Goal: Task Accomplishment & Management: Use online tool/utility

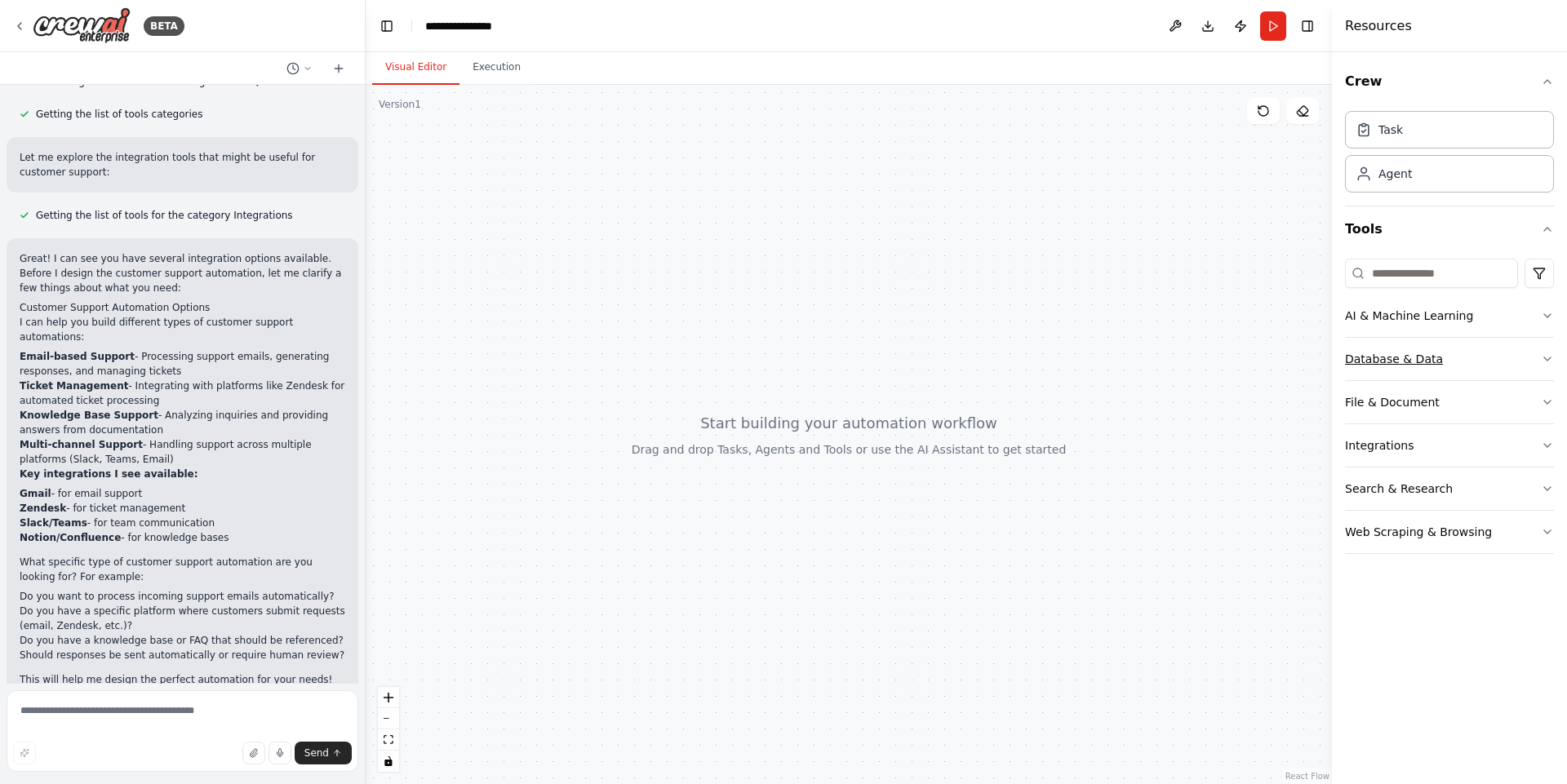
click at [1440, 364] on button "Database & Data" at bounding box center [1449, 359] width 209 height 42
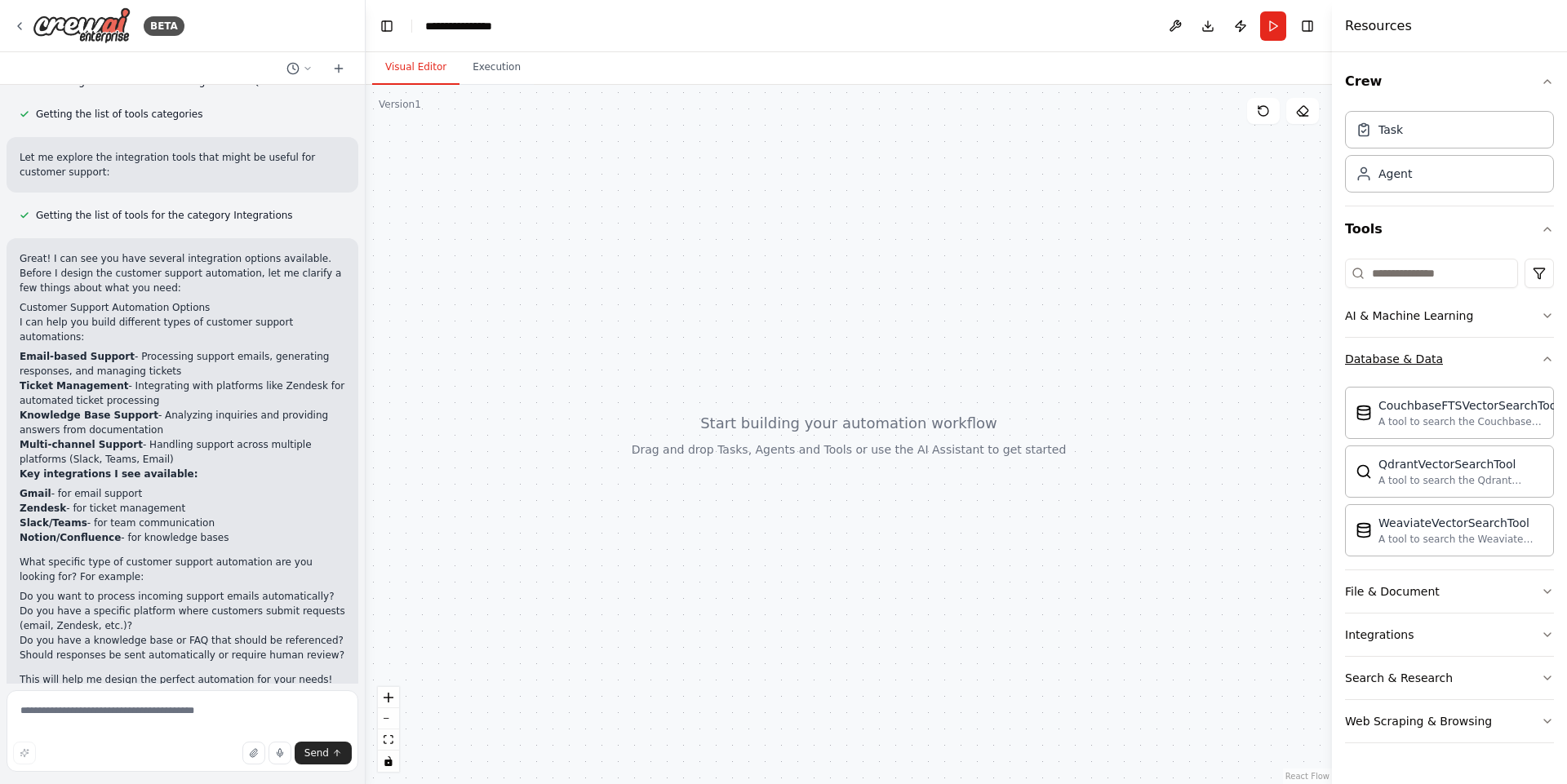
click at [1472, 365] on button "Database & Data" at bounding box center [1449, 359] width 209 height 42
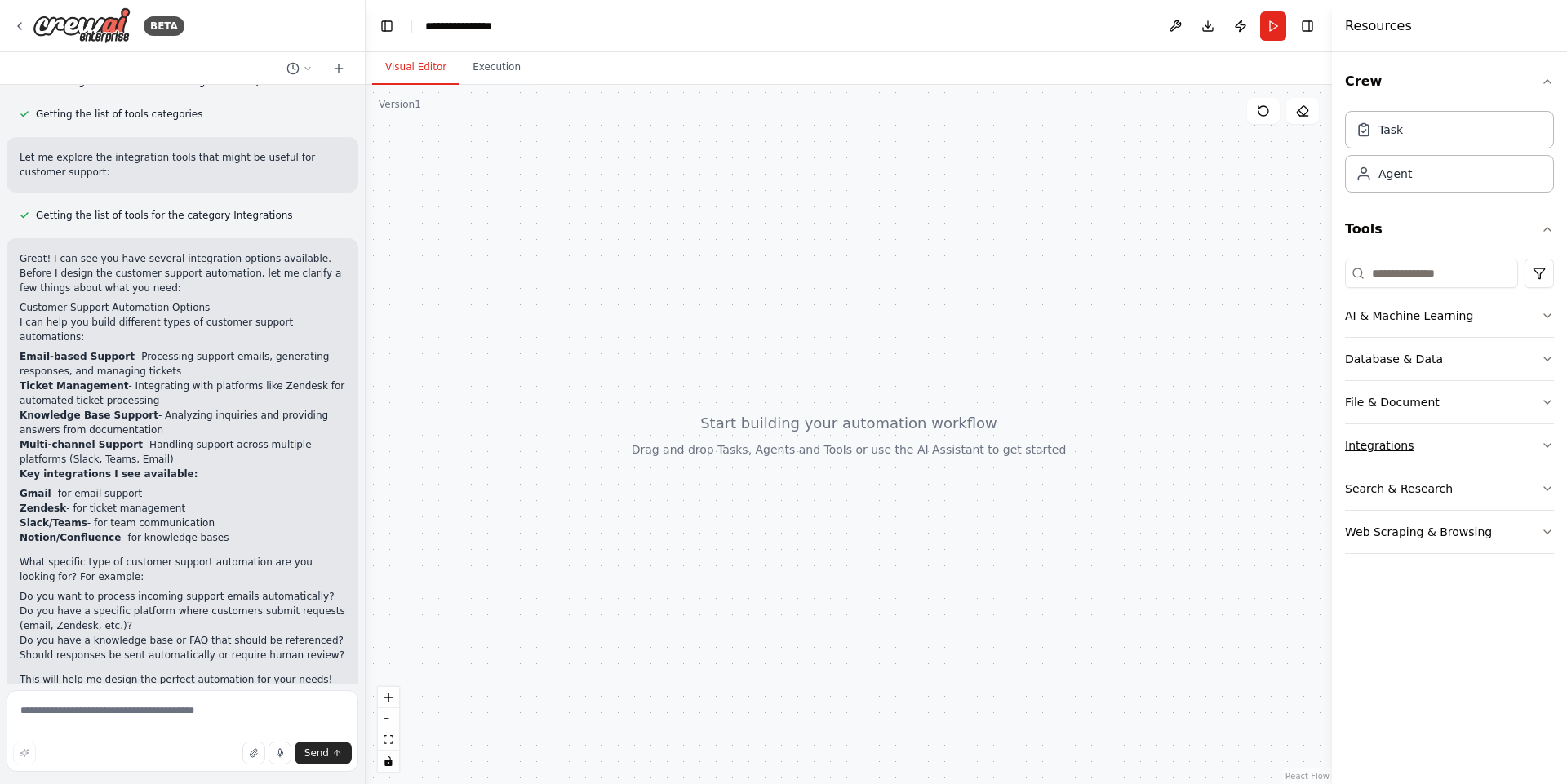
click at [1487, 447] on button "Integrations" at bounding box center [1449, 446] width 209 height 42
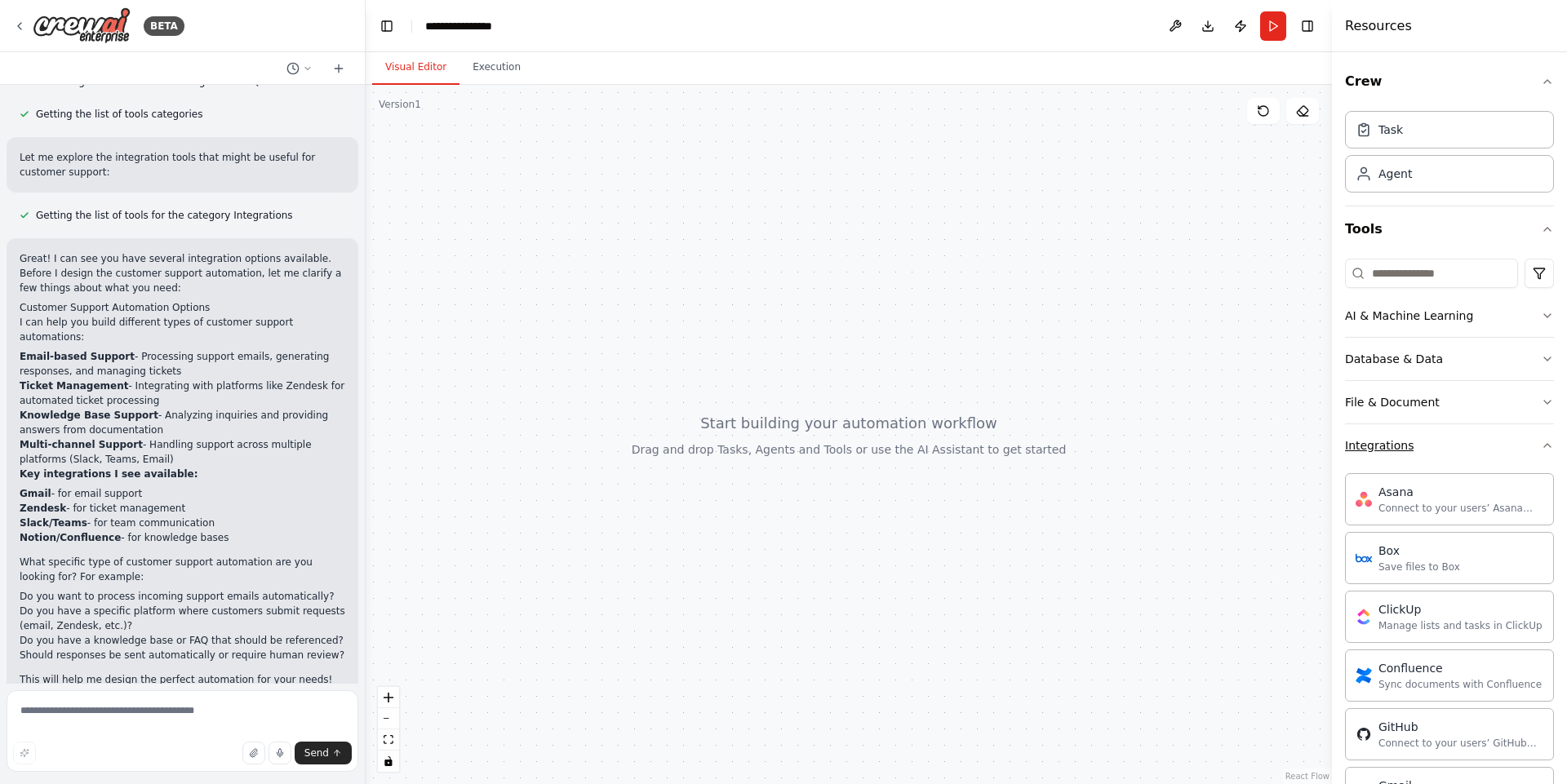
click at [1487, 447] on button "Integrations" at bounding box center [1449, 446] width 209 height 42
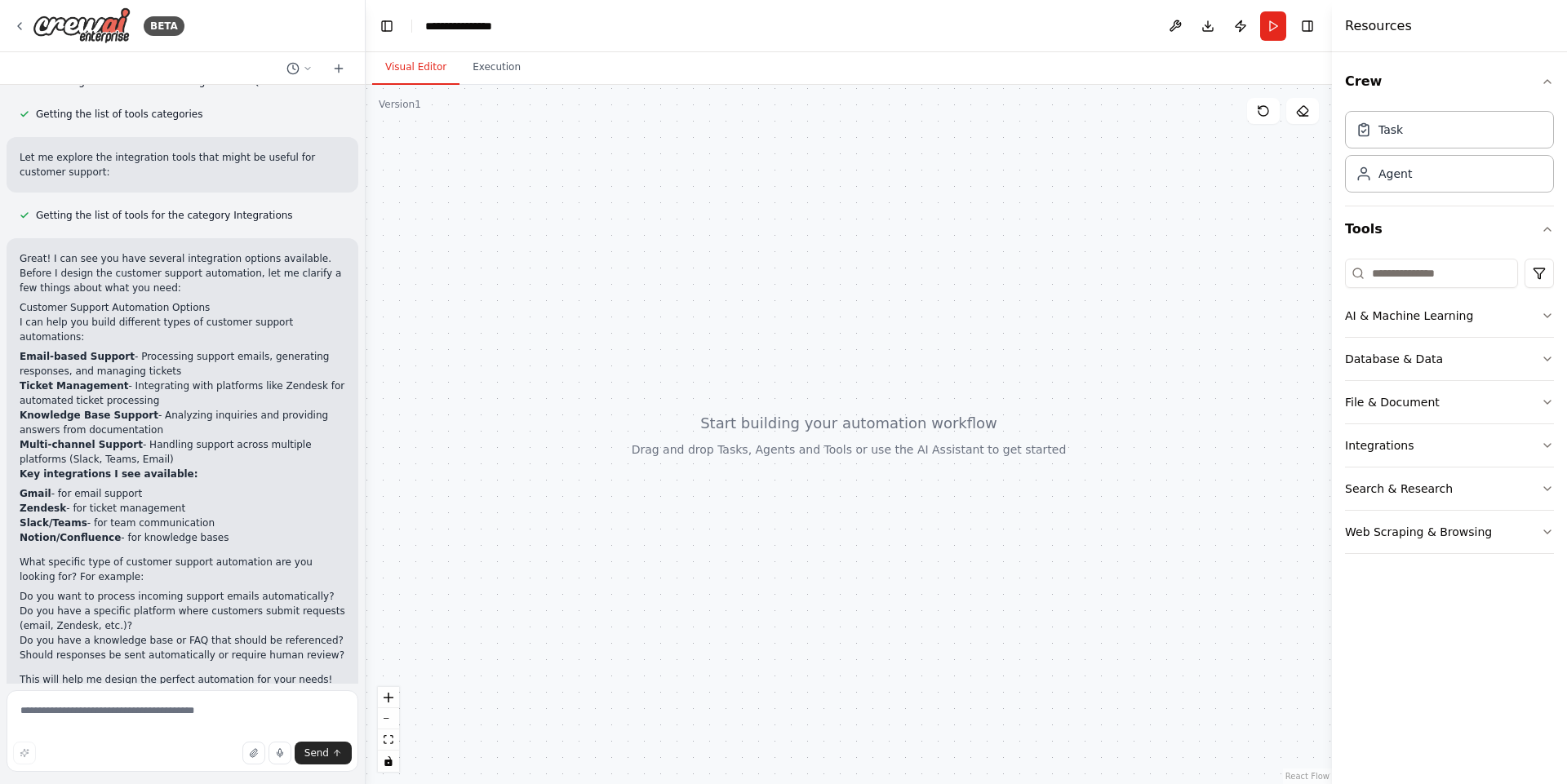
drag, startPoint x: 576, startPoint y: 237, endPoint x: 489, endPoint y: 226, distance: 87.7
click at [489, 226] on div at bounding box center [849, 434] width 966 height 699
click at [727, 300] on div at bounding box center [849, 434] width 966 height 699
drag, startPoint x: 899, startPoint y: 364, endPoint x: 752, endPoint y: 326, distance: 151.8
click at [752, 326] on div at bounding box center [849, 434] width 966 height 699
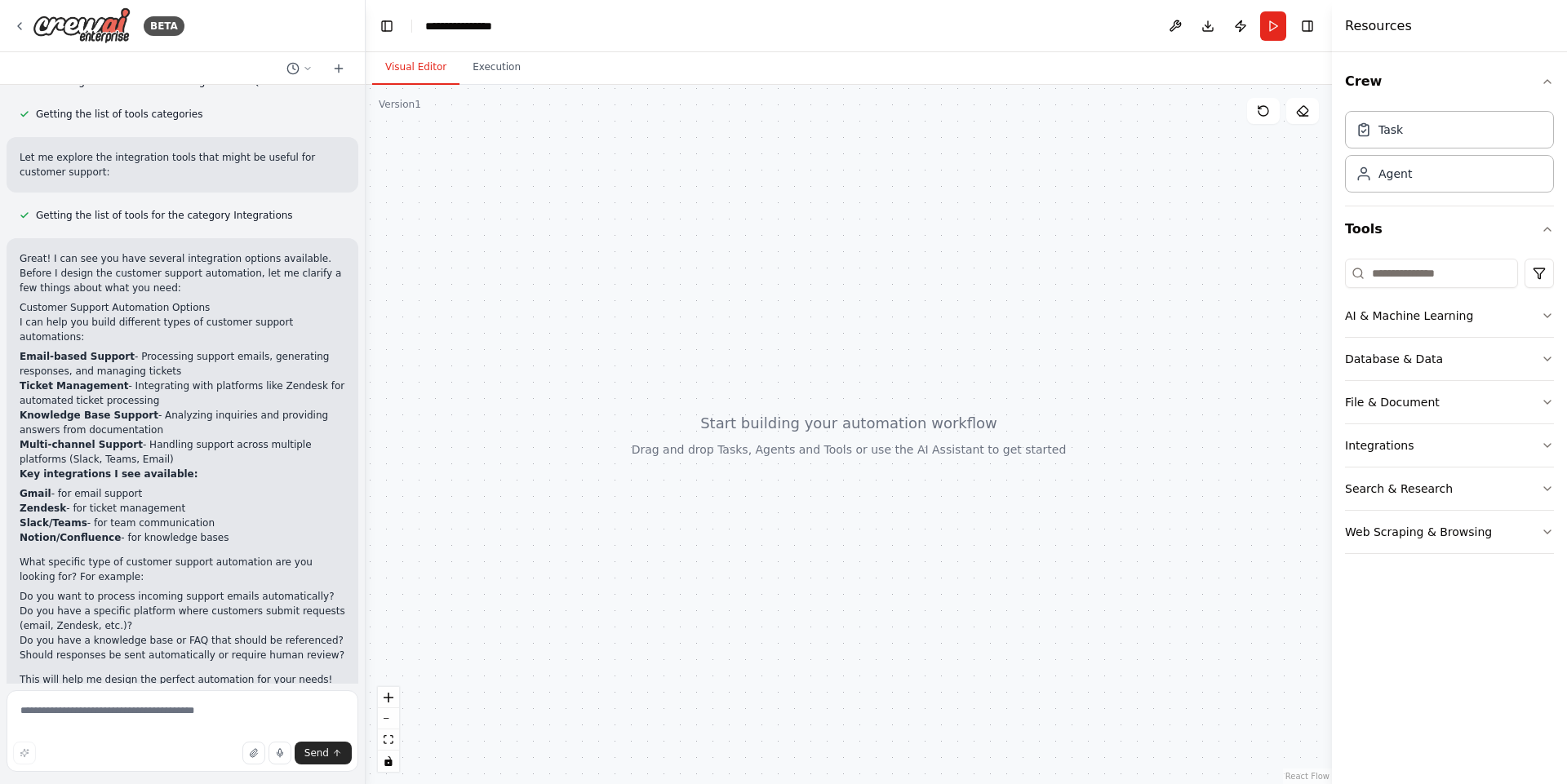
drag, startPoint x: 1184, startPoint y: 215, endPoint x: 1190, endPoint y: 199, distance: 17.1
click at [1187, 202] on div at bounding box center [849, 434] width 966 height 699
drag, startPoint x: 1088, startPoint y: 188, endPoint x: 944, endPoint y: 228, distance: 149.5
click at [944, 228] on div at bounding box center [849, 434] width 966 height 699
drag, startPoint x: 929, startPoint y: 285, endPoint x: 1053, endPoint y: 235, distance: 133.7
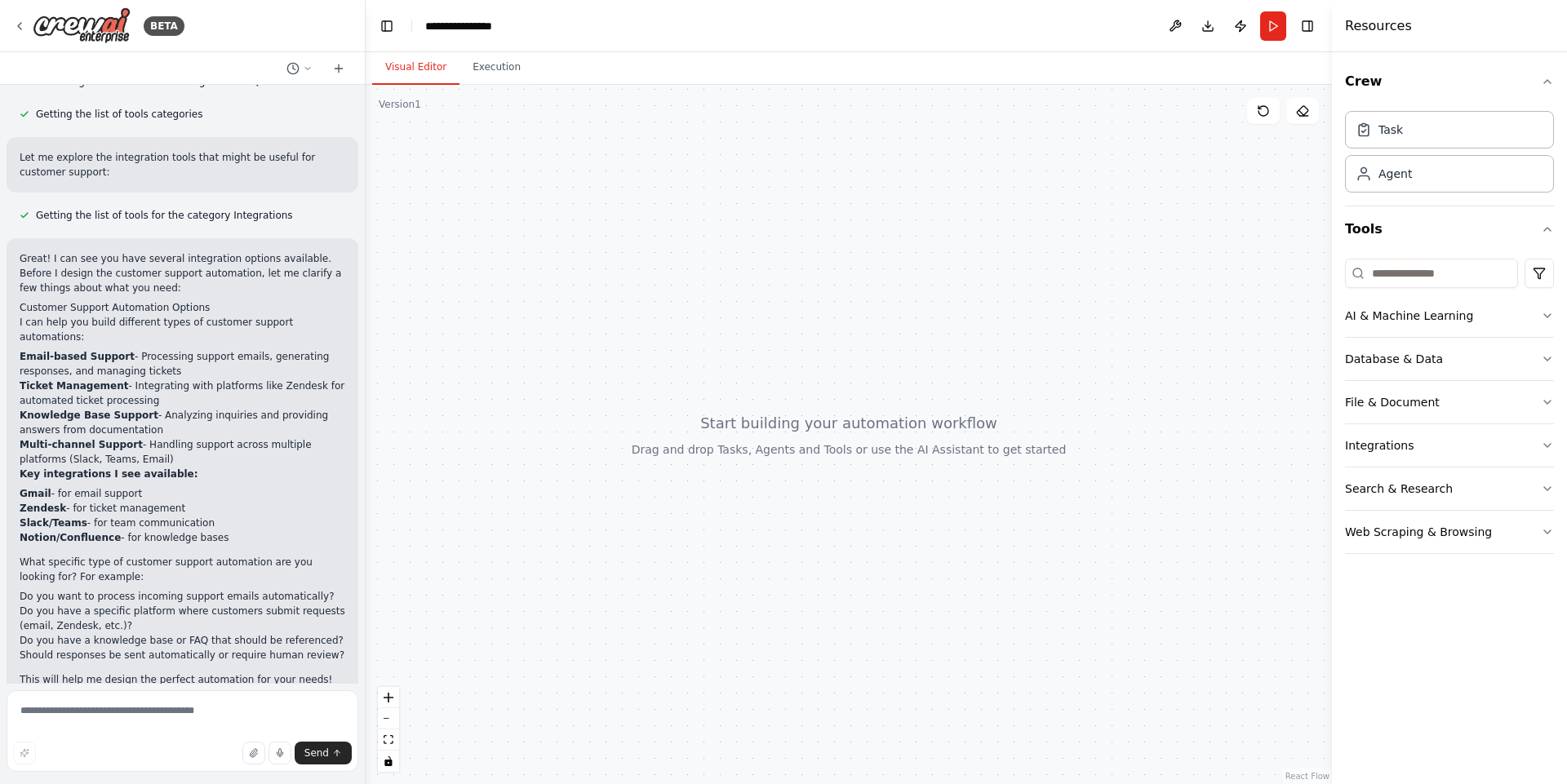
click at [1036, 235] on div at bounding box center [849, 434] width 966 height 699
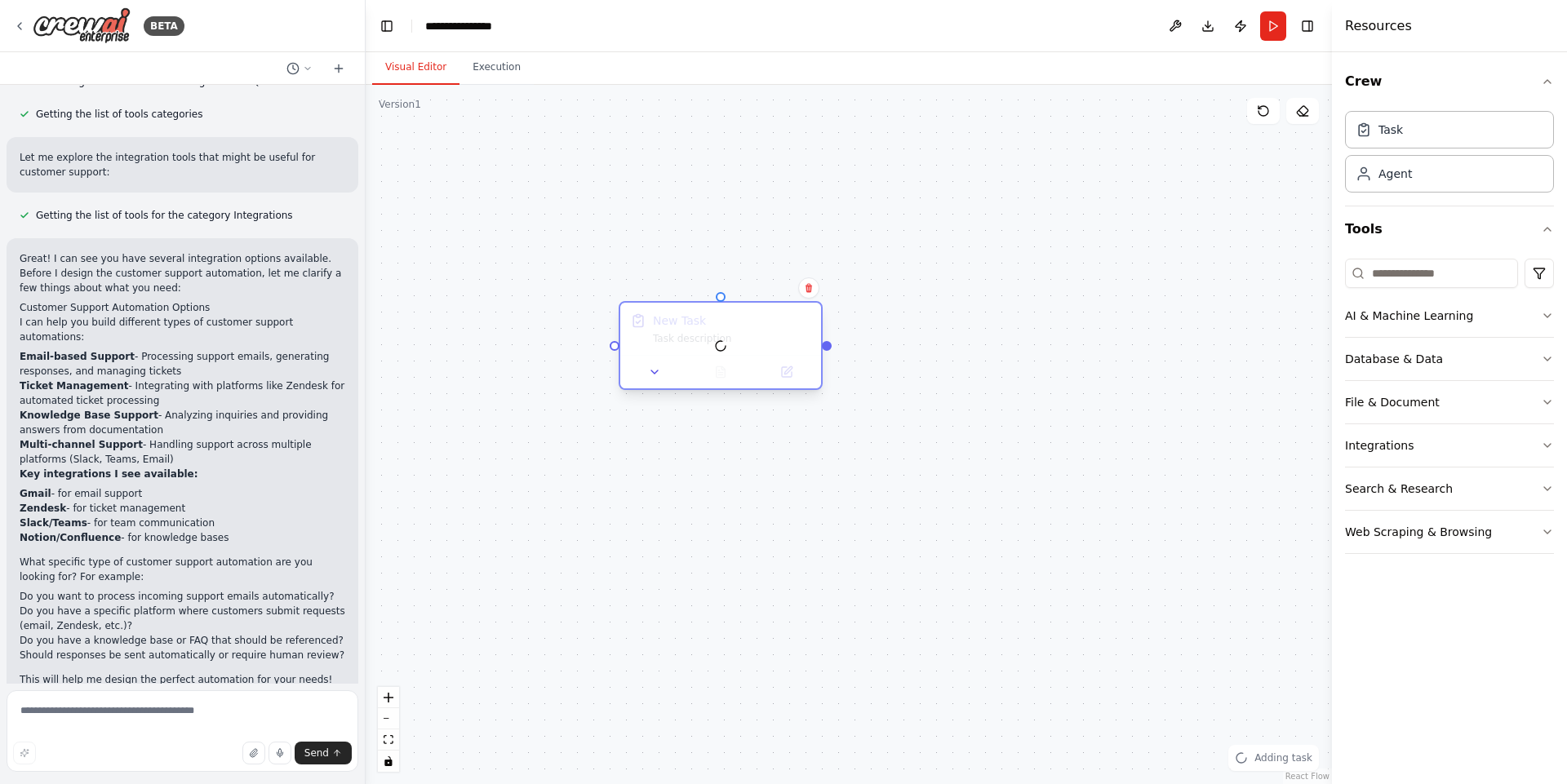
drag, startPoint x: 976, startPoint y: 278, endPoint x: 702, endPoint y: 325, distance: 278.0
click at [702, 325] on div at bounding box center [721, 345] width 201 height 85
drag, startPoint x: 829, startPoint y: 349, endPoint x: 899, endPoint y: 214, distance: 152.1
click at [899, 214] on div "New Task Task description" at bounding box center [849, 434] width 966 height 699
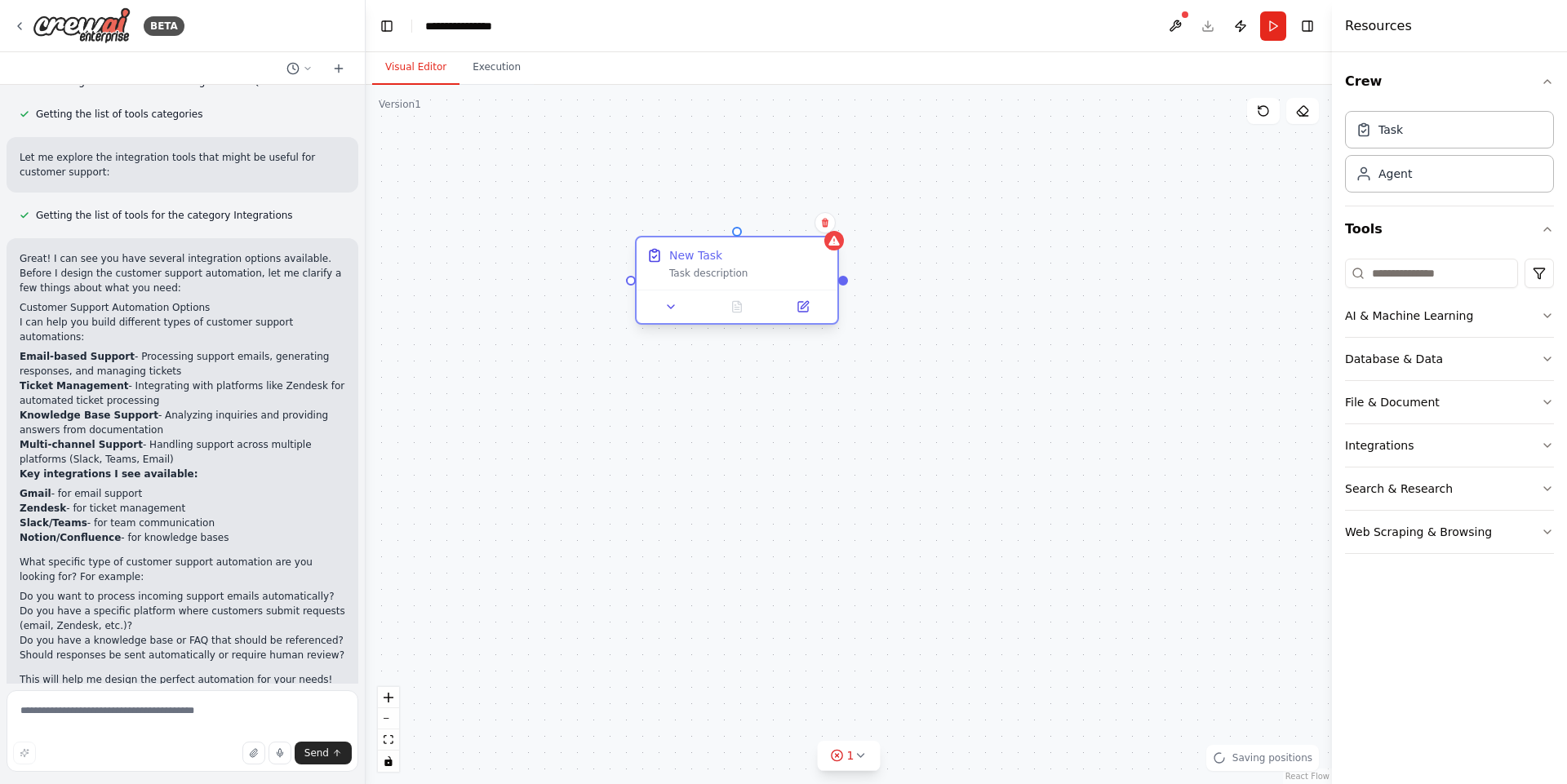
drag, startPoint x: 981, startPoint y: 278, endPoint x: 719, endPoint y: 259, distance: 262.7
click at [723, 258] on div "New Task Task description" at bounding box center [748, 263] width 159 height 33
click at [719, 259] on div "New Task" at bounding box center [748, 255] width 159 height 17
click at [826, 222] on icon at bounding box center [825, 222] width 10 height 10
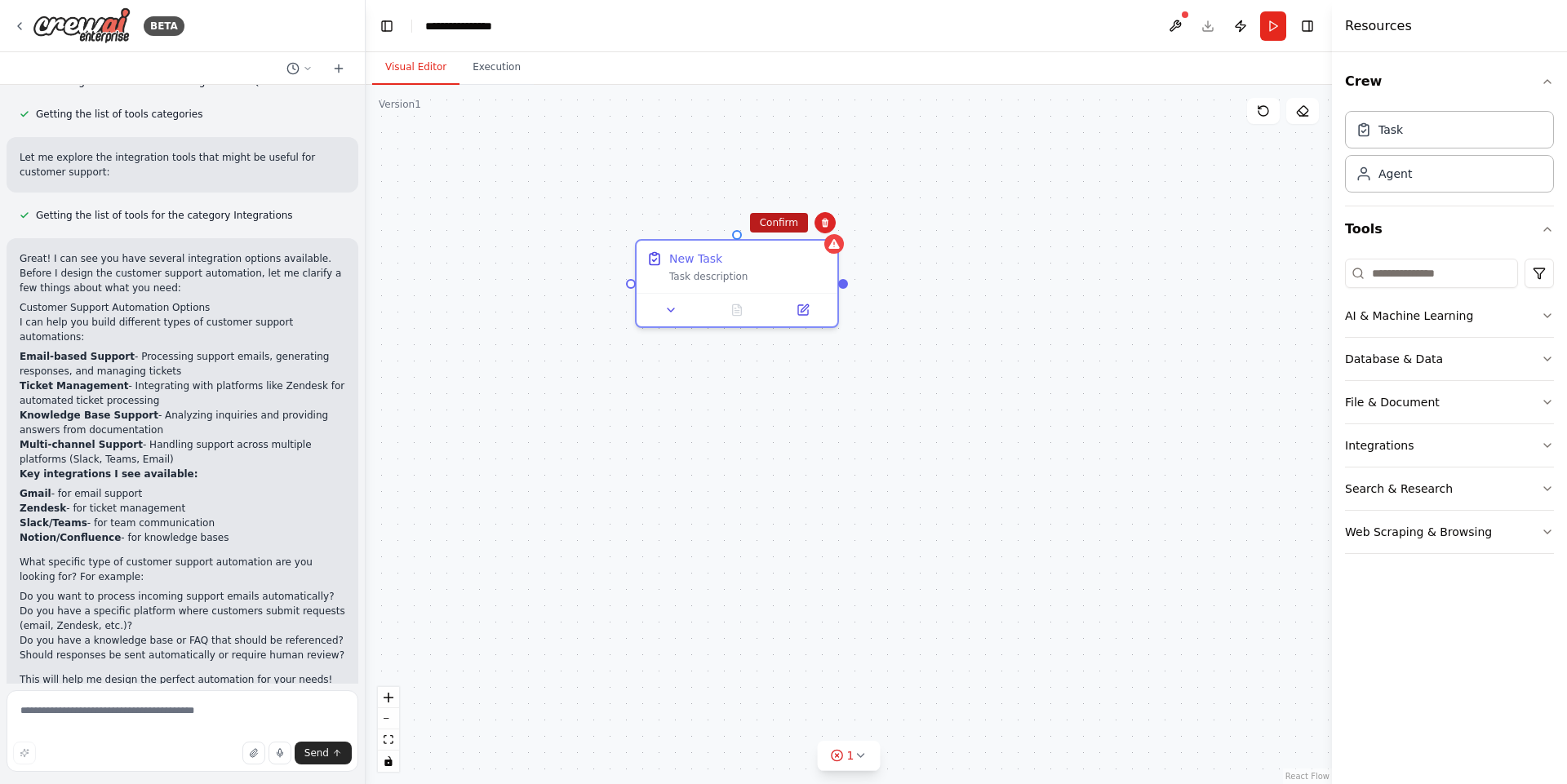
click at [782, 219] on button "Confirm" at bounding box center [779, 223] width 58 height 19
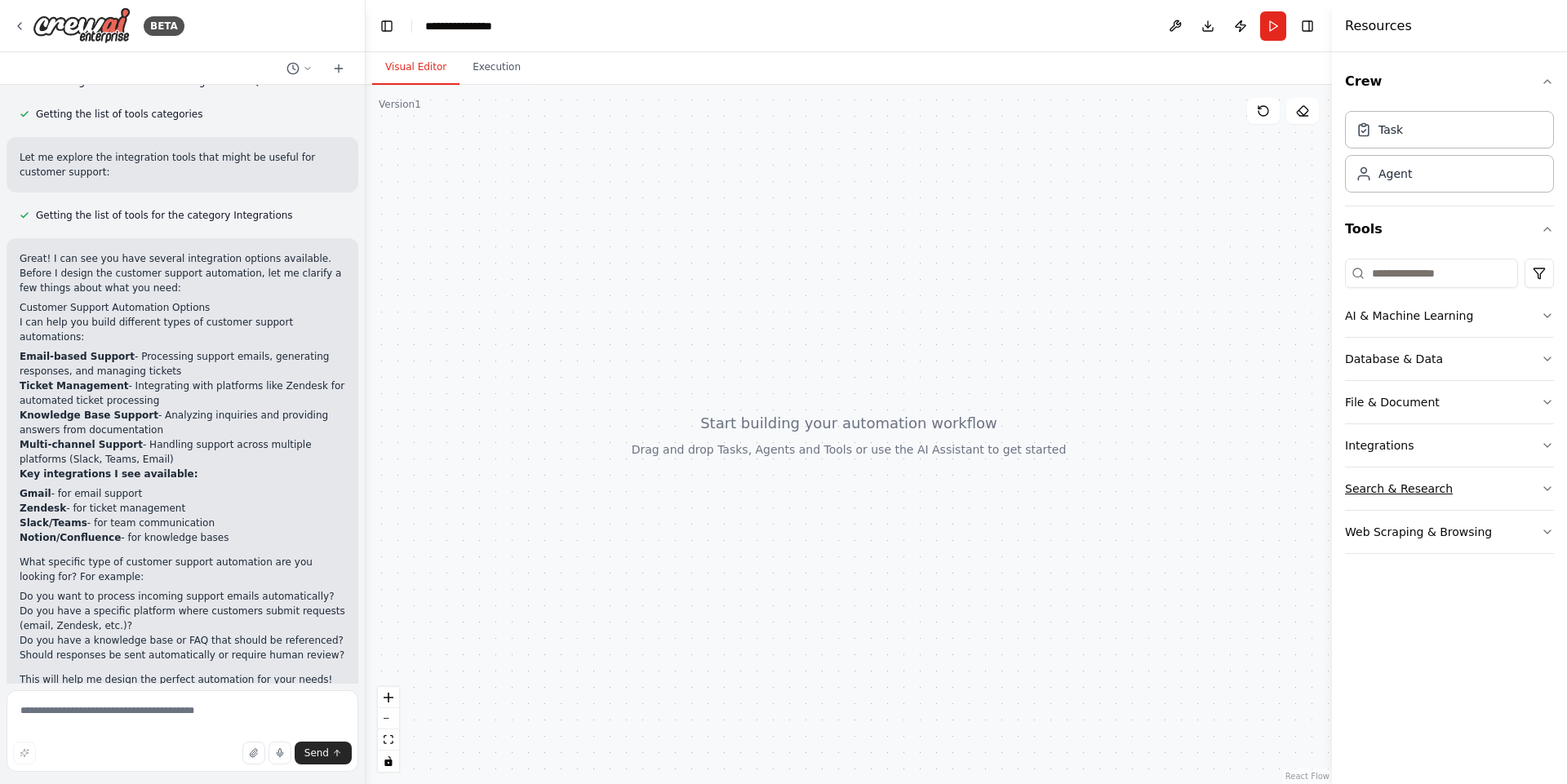
click at [1465, 489] on button "Search & Research" at bounding box center [1449, 489] width 209 height 42
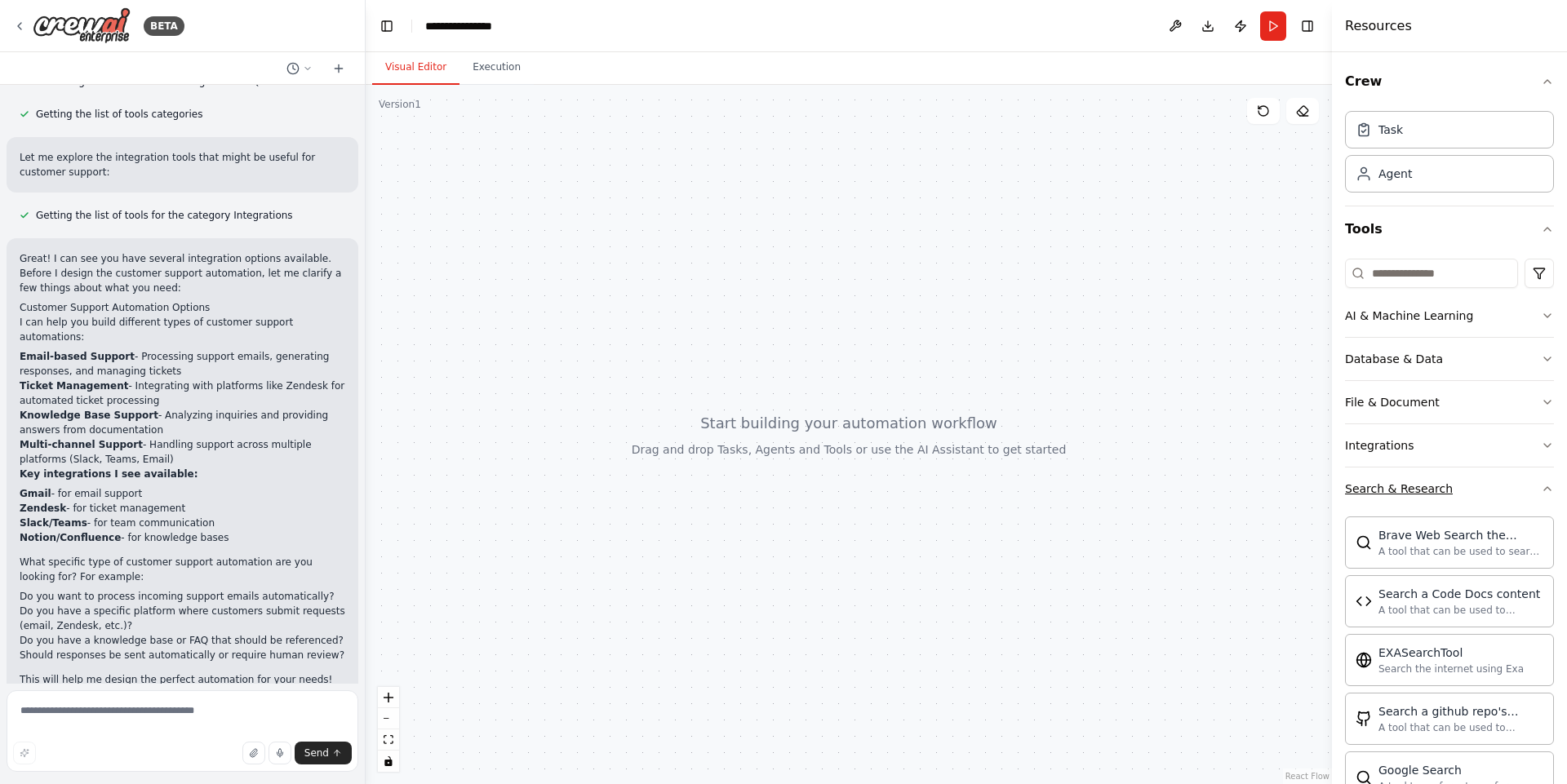
click at [1484, 485] on button "Search & Research" at bounding box center [1449, 489] width 209 height 42
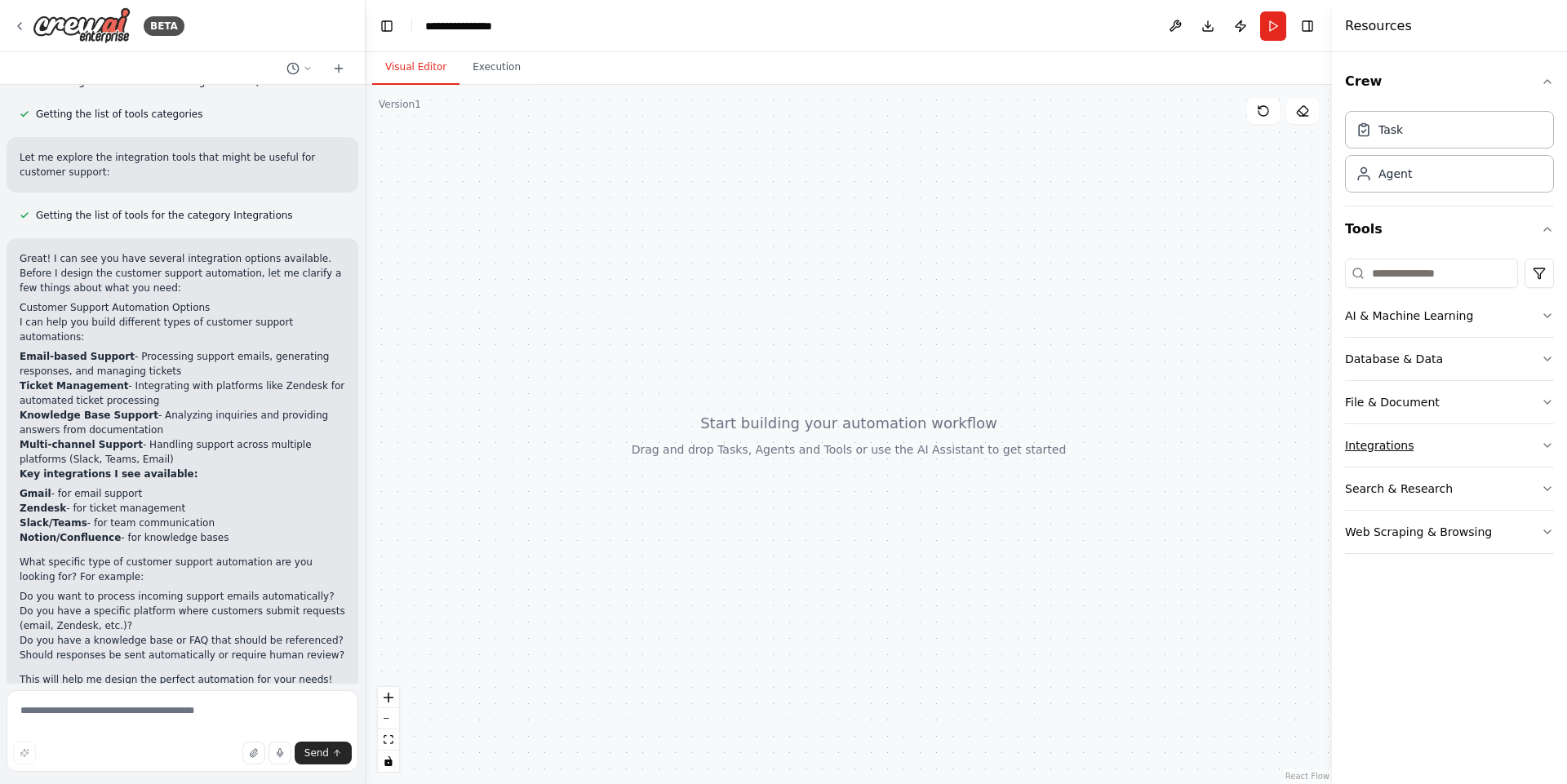
click at [1467, 451] on button "Integrations" at bounding box center [1449, 446] width 209 height 42
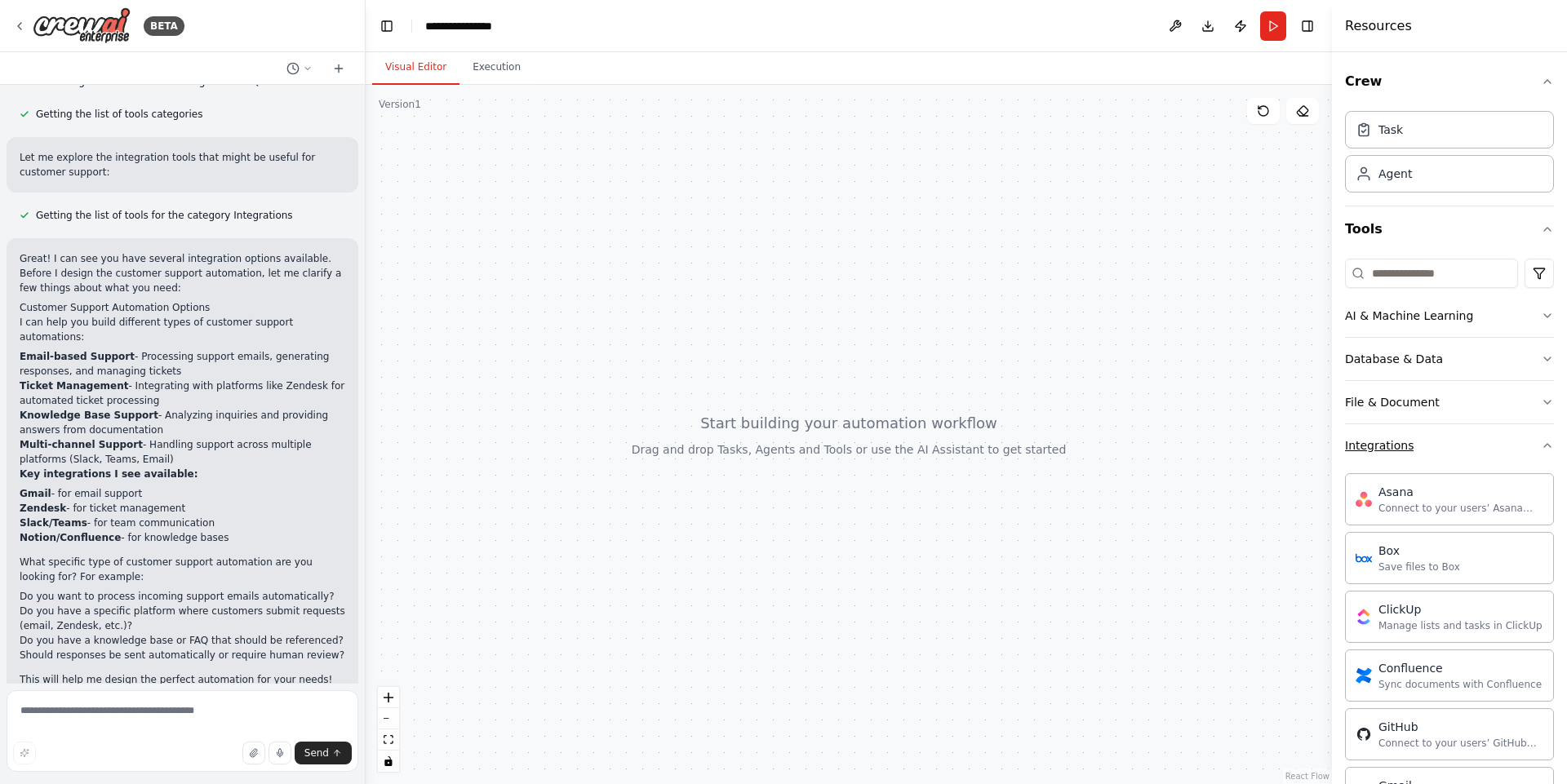
click at [1467, 445] on button "Integrations" at bounding box center [1449, 446] width 209 height 42
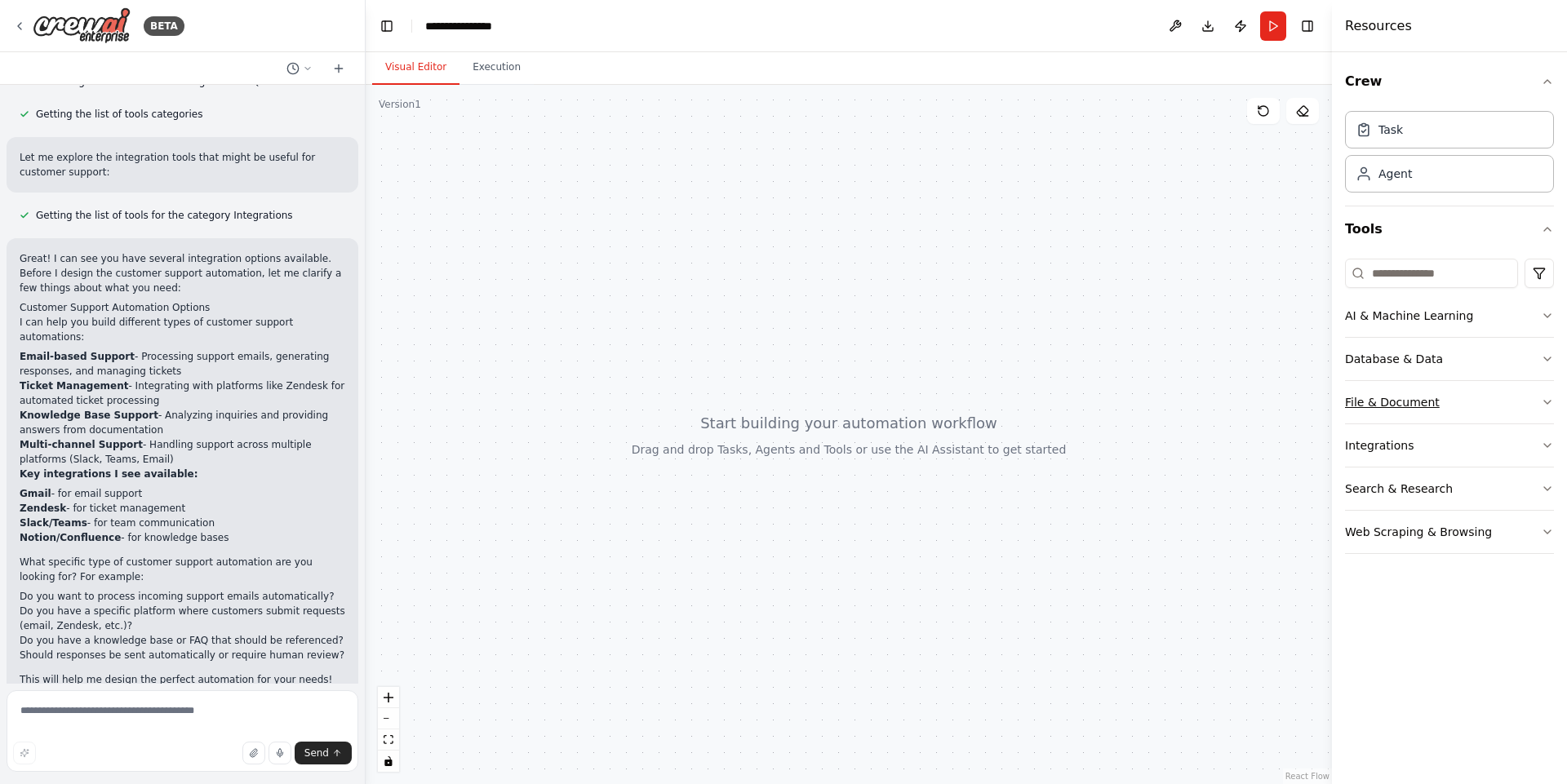
click at [1474, 403] on button "File & Document" at bounding box center [1449, 402] width 209 height 42
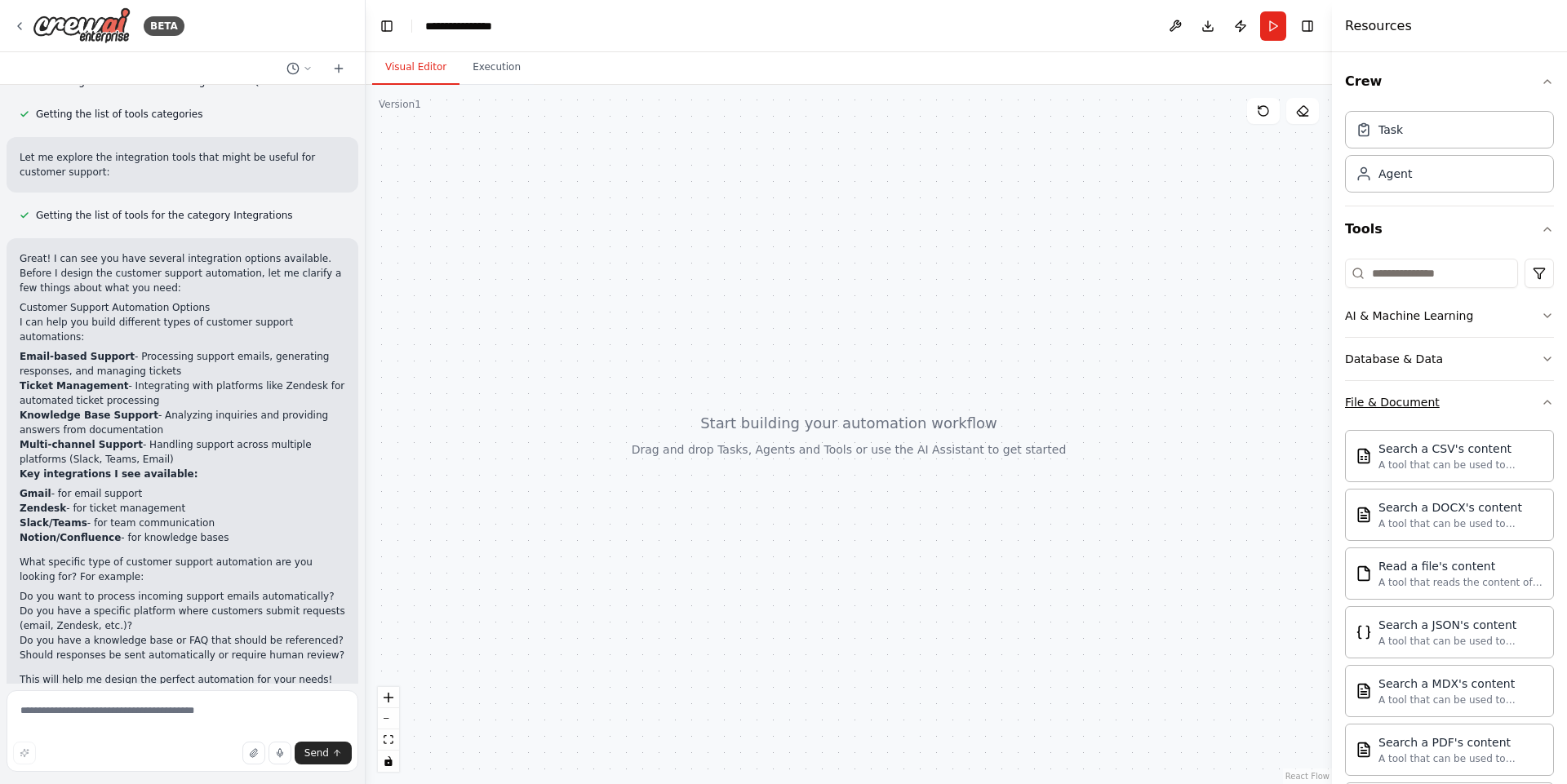
click at [1474, 403] on button "File & Document" at bounding box center [1449, 402] width 209 height 42
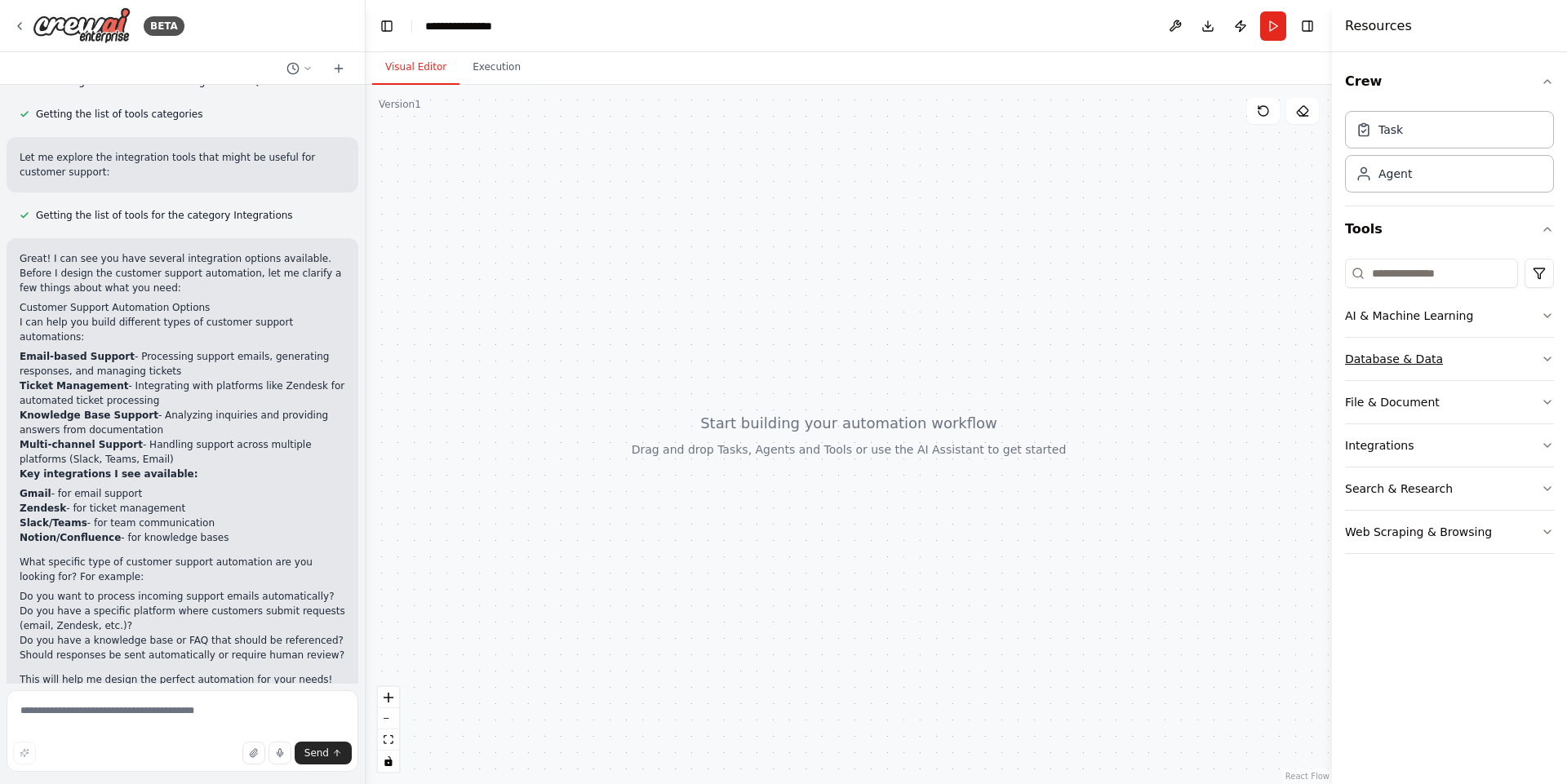
click at [1468, 371] on button "Database & Data" at bounding box center [1449, 359] width 209 height 42
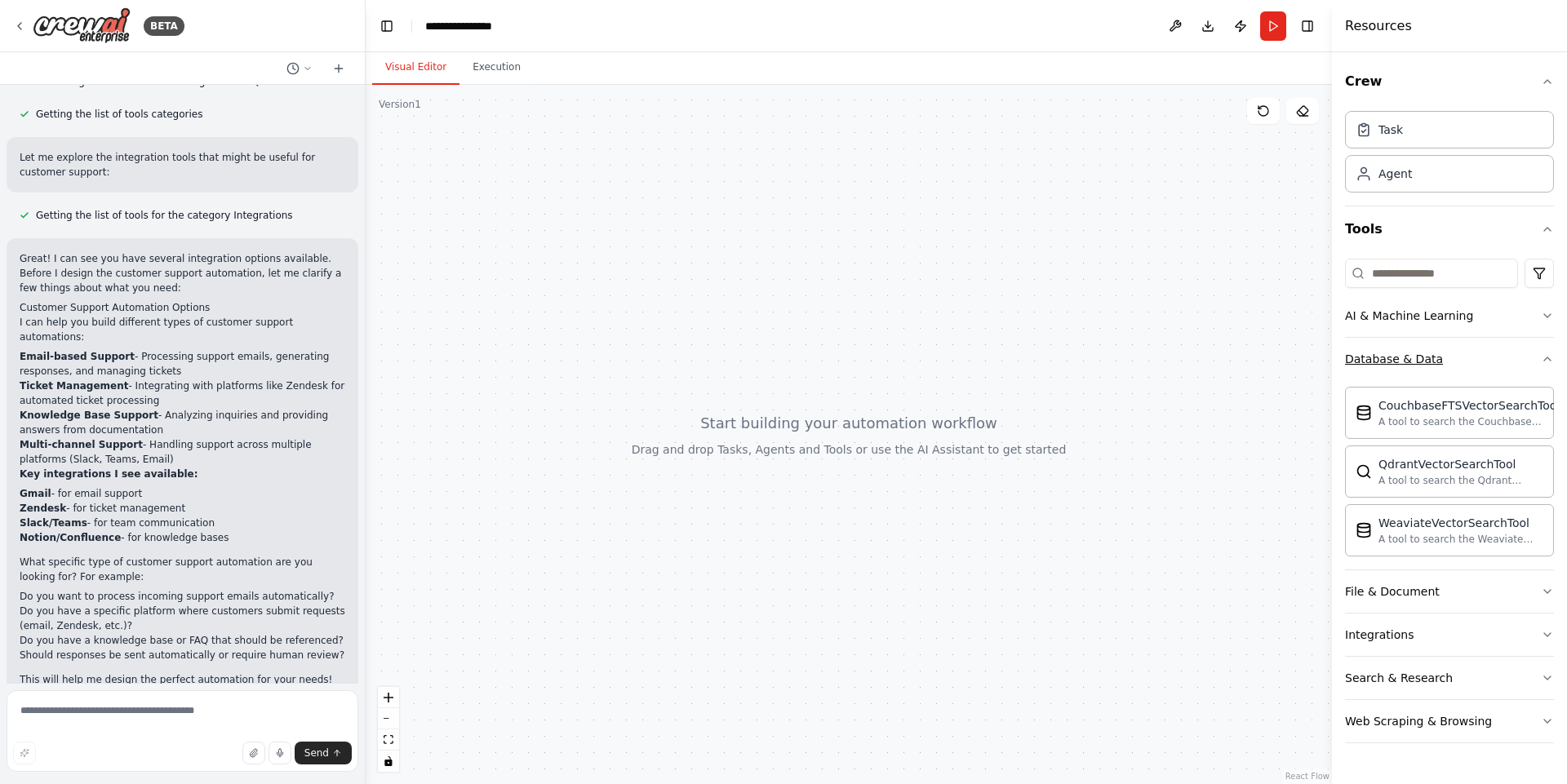
click at [1468, 371] on button "Database & Data" at bounding box center [1449, 359] width 209 height 42
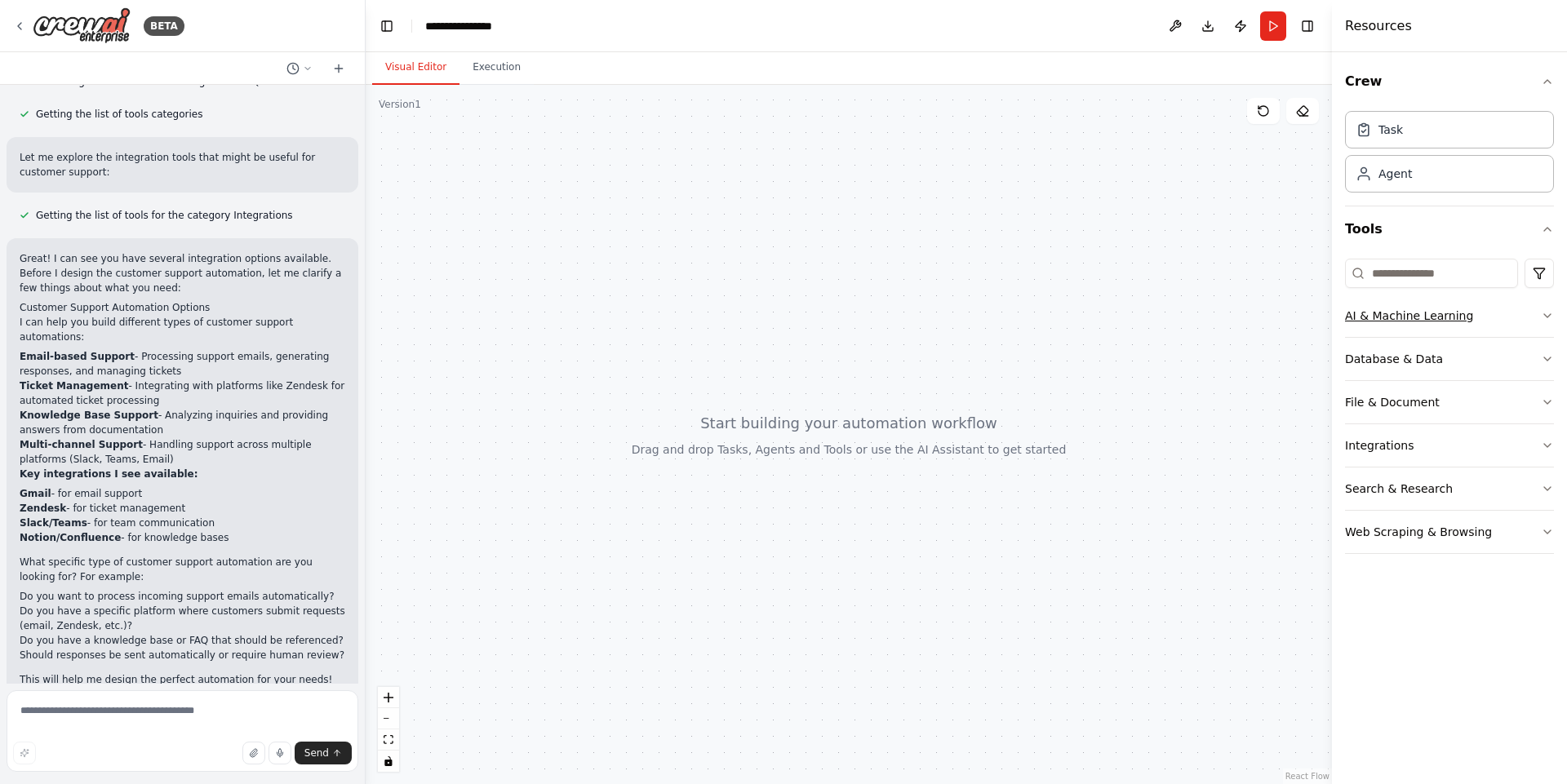
click at [1476, 307] on button "AI & Machine Learning" at bounding box center [1449, 315] width 209 height 42
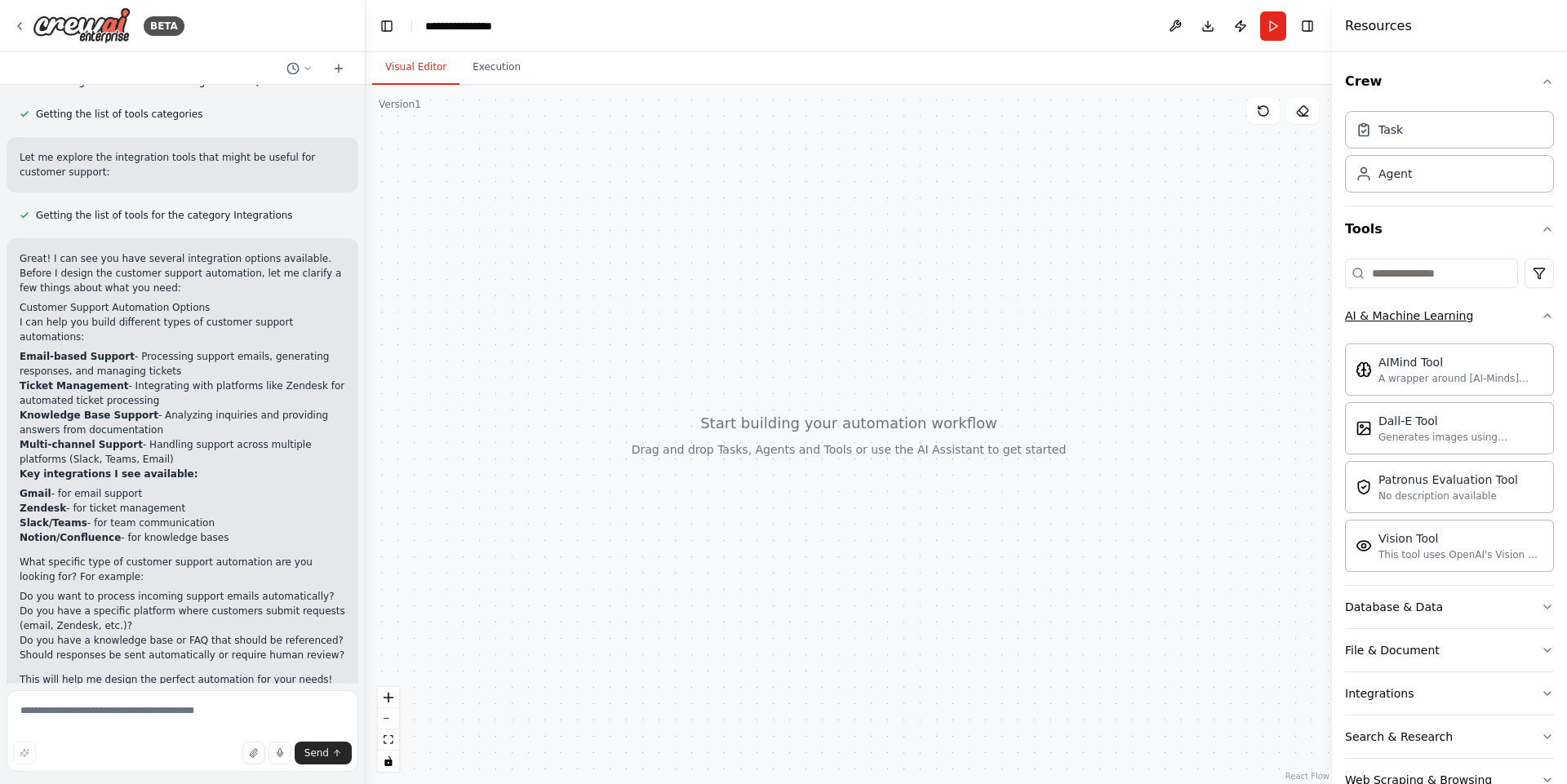
click at [1476, 307] on button "AI & Machine Learning" at bounding box center [1449, 315] width 209 height 42
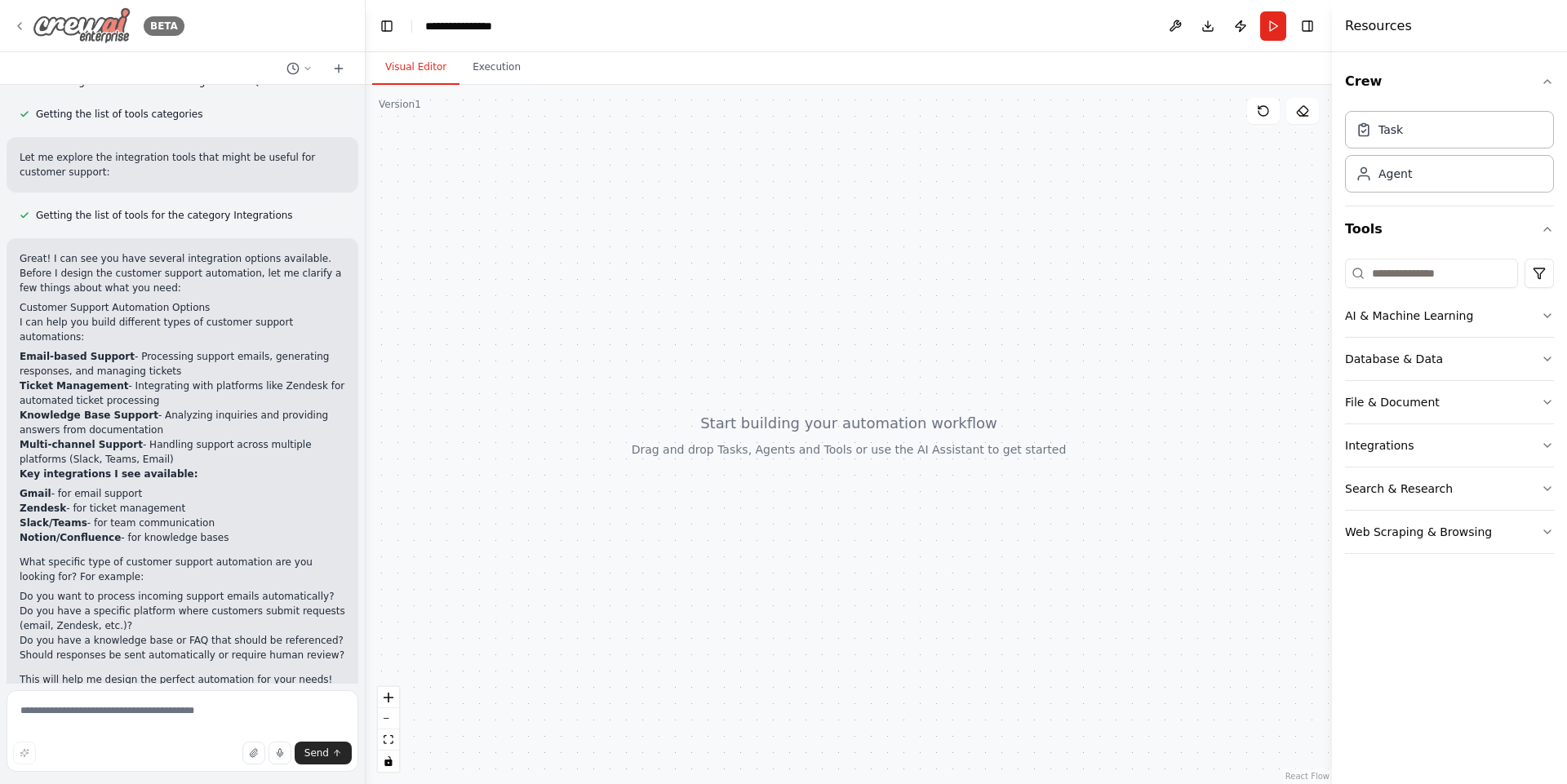
click at [26, 24] on div "BETA" at bounding box center [99, 26] width 171 height 37
